Goal: Navigation & Orientation: Find specific page/section

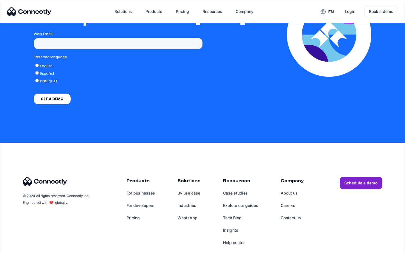
scroll to position [1230, 0]
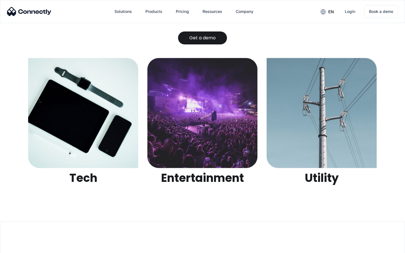
scroll to position [1775, 0]
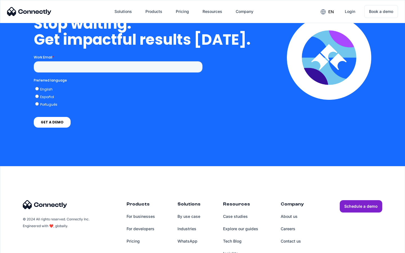
scroll to position [1635, 0]
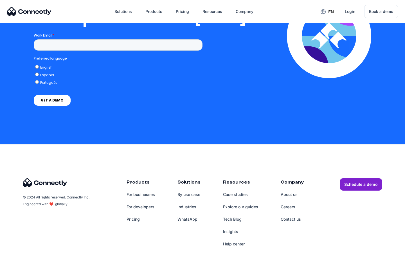
scroll to position [1144, 0]
